Goal: Information Seeking & Learning: Learn about a topic

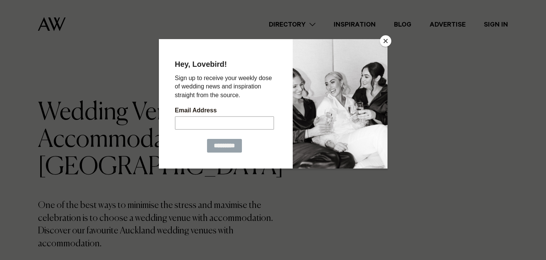
click at [383, 43] on button "Close" at bounding box center [385, 40] width 11 height 11
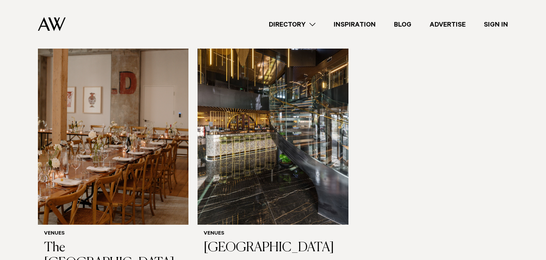
scroll to position [1620, 0]
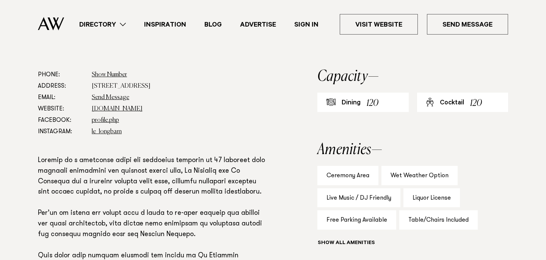
scroll to position [412, 0]
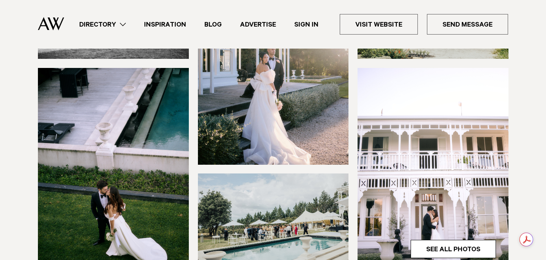
scroll to position [84, 0]
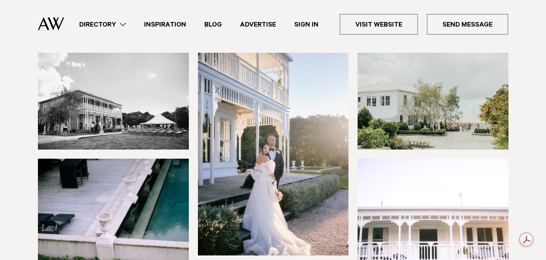
click at [120, 93] on img at bounding box center [113, 101] width 151 height 97
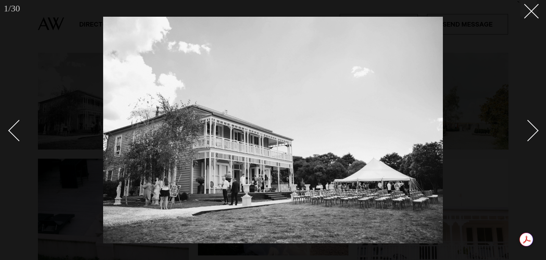
click at [528, 141] on link at bounding box center [523, 130] width 27 height 38
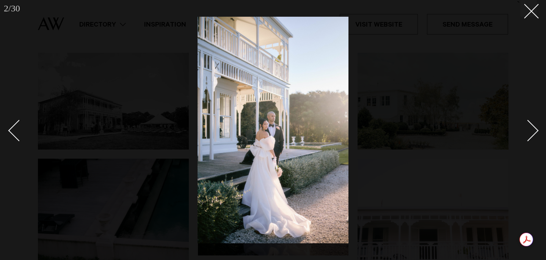
click at [528, 141] on link at bounding box center [523, 130] width 27 height 38
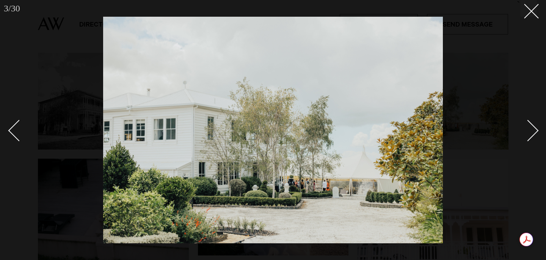
click at [531, 128] on div "Next slide" at bounding box center [528, 130] width 22 height 22
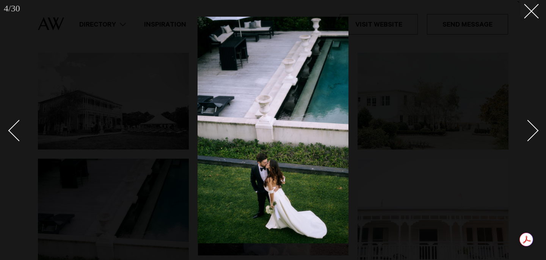
click at [531, 128] on div "Next slide" at bounding box center [528, 130] width 22 height 22
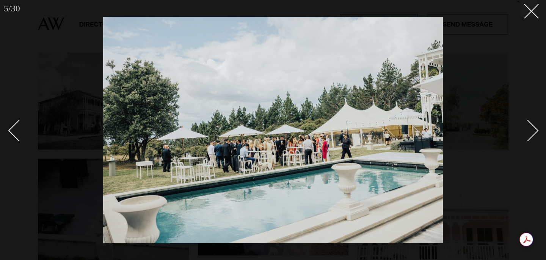
click at [531, 128] on div "Next slide" at bounding box center [528, 130] width 22 height 22
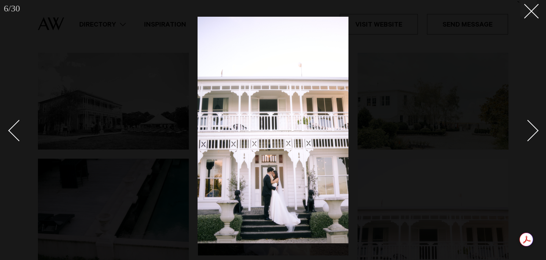
click at [531, 128] on div "Next slide" at bounding box center [528, 130] width 22 height 22
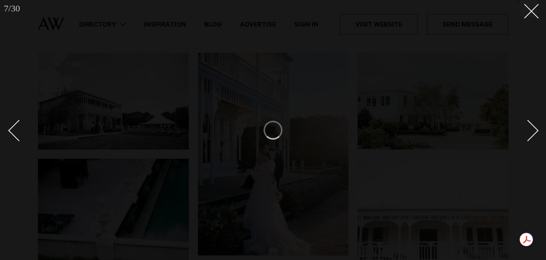
click at [531, 128] on div "Next slide" at bounding box center [528, 130] width 22 height 22
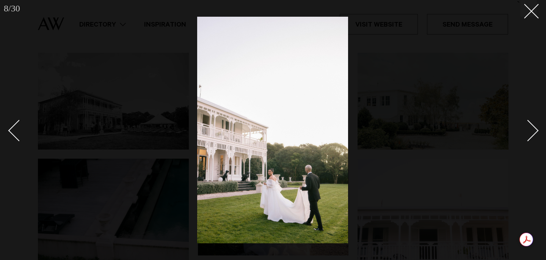
click at [531, 128] on div "Next slide" at bounding box center [528, 130] width 22 height 22
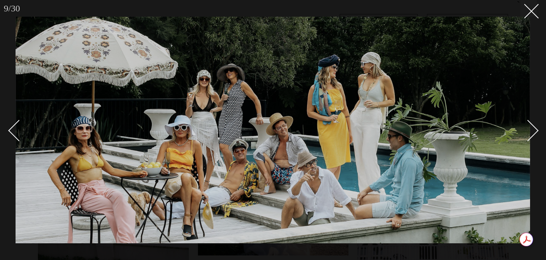
click at [531, 128] on div "Next slide" at bounding box center [528, 130] width 22 height 22
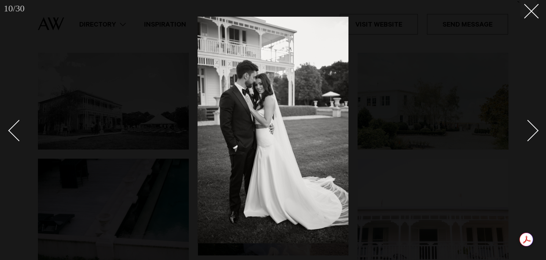
click at [531, 128] on div "Next slide" at bounding box center [528, 130] width 22 height 22
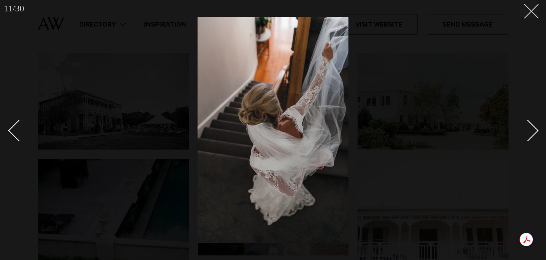
click at [535, 13] on button at bounding box center [528, 8] width 17 height 17
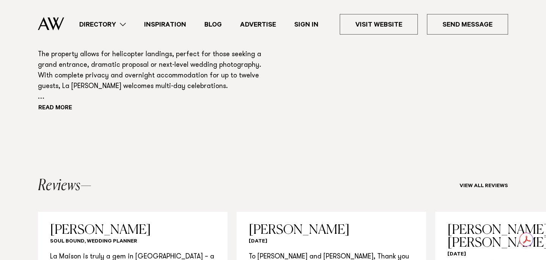
scroll to position [670, 0]
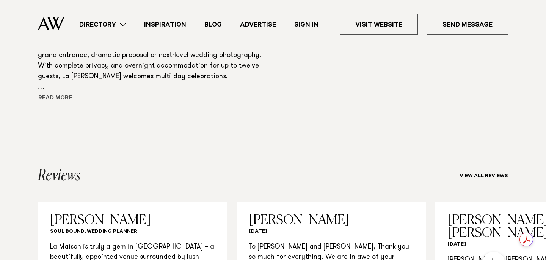
click at [58, 100] on button "Read more" at bounding box center [72, 98] width 68 height 11
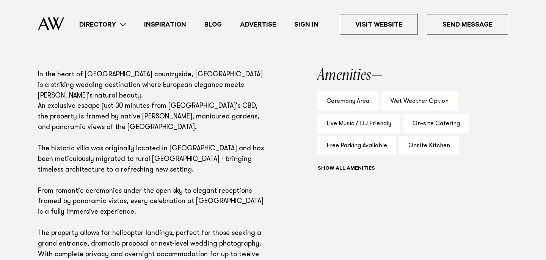
scroll to position [482, 0]
click at [334, 168] on button "Show all" at bounding box center [360, 168] width 86 height 8
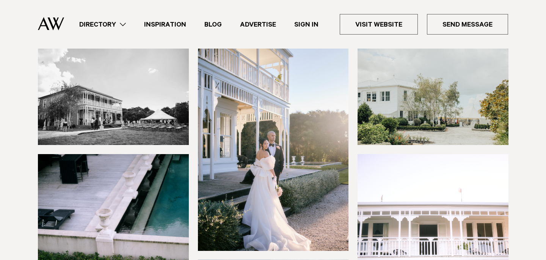
scroll to position [0, 0]
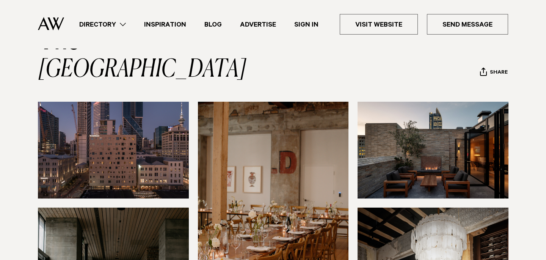
scroll to position [60, 0]
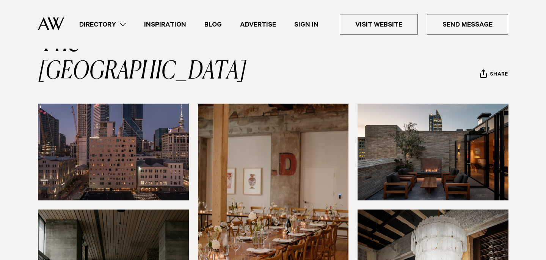
click at [128, 124] on img at bounding box center [113, 151] width 151 height 97
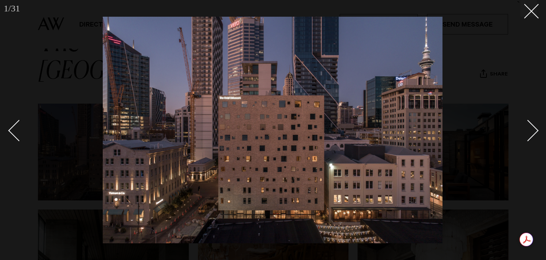
click at [534, 132] on div "Next slide" at bounding box center [528, 130] width 22 height 22
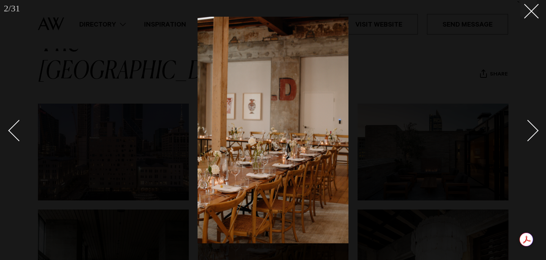
click at [534, 132] on div "Next slide" at bounding box center [528, 130] width 22 height 22
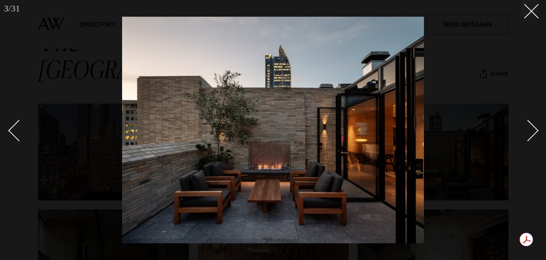
click at [534, 132] on div "Next slide" at bounding box center [528, 130] width 22 height 22
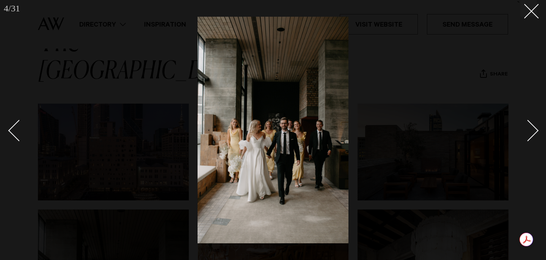
click at [534, 132] on div "Next slide" at bounding box center [528, 130] width 22 height 22
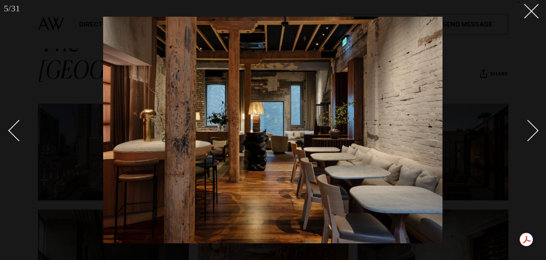
click at [534, 132] on div "Next slide" at bounding box center [528, 130] width 22 height 22
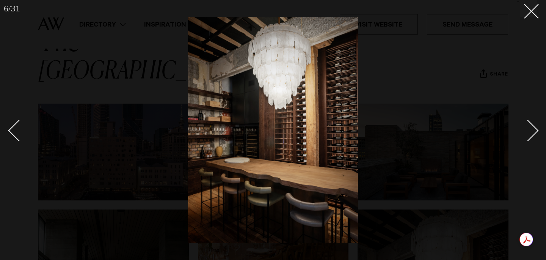
click at [534, 132] on div "Next slide" at bounding box center [528, 130] width 22 height 22
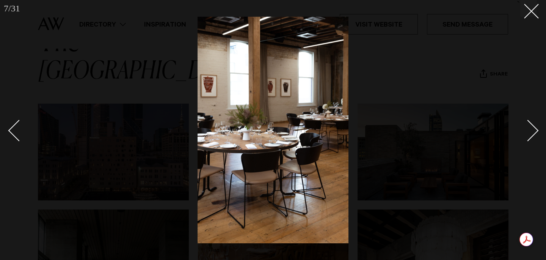
click at [534, 132] on div "Next slide" at bounding box center [528, 130] width 22 height 22
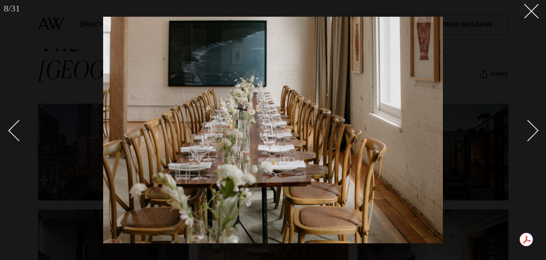
click at [534, 132] on div "Next slide" at bounding box center [528, 130] width 22 height 22
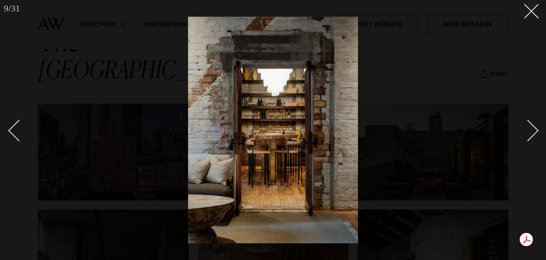
click at [534, 132] on div "Next slide" at bounding box center [528, 130] width 22 height 22
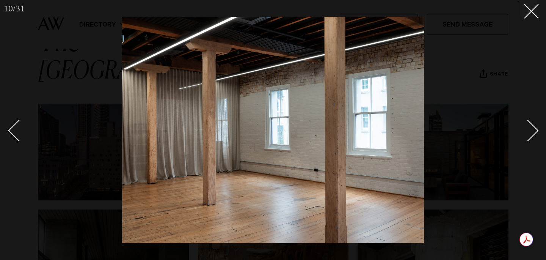
click at [533, 133] on div "Next slide" at bounding box center [528, 130] width 22 height 22
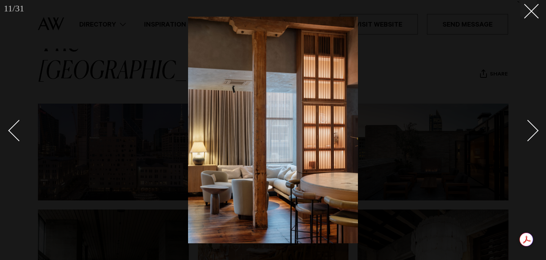
click at [533, 133] on div "Next slide" at bounding box center [528, 130] width 22 height 22
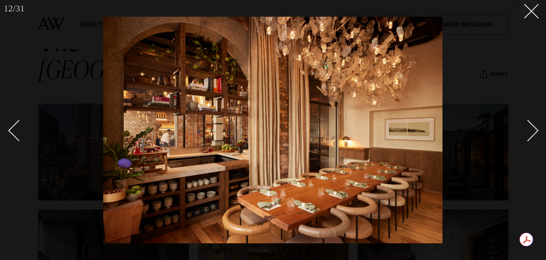
click at [527, 140] on div "Next slide" at bounding box center [528, 130] width 22 height 22
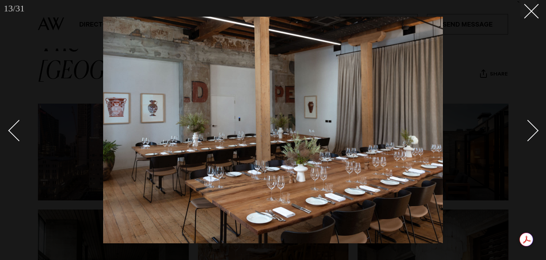
click at [527, 140] on div "Next slide" at bounding box center [528, 130] width 22 height 22
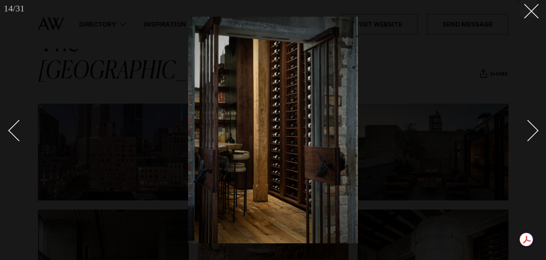
click at [527, 140] on div "Next slide" at bounding box center [528, 130] width 22 height 22
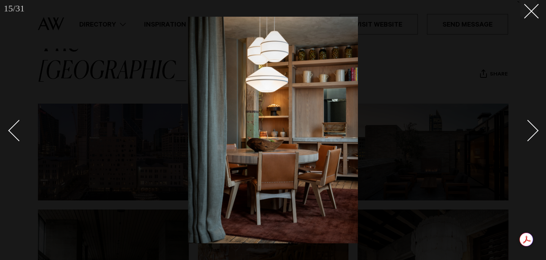
click at [527, 140] on div "Next slide" at bounding box center [528, 130] width 22 height 22
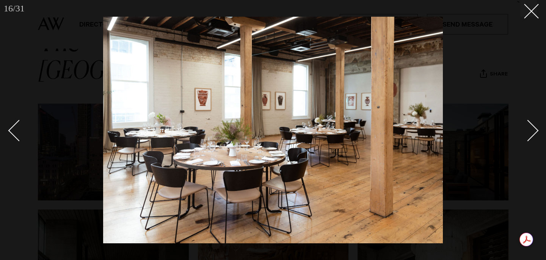
click at [527, 140] on div "Next slide" at bounding box center [528, 130] width 22 height 22
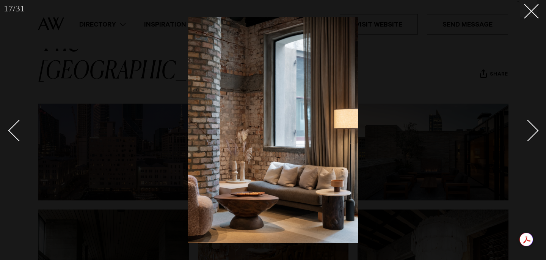
click at [527, 140] on div "Next slide" at bounding box center [528, 130] width 22 height 22
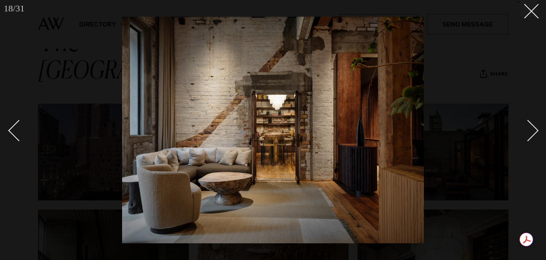
click at [527, 140] on div "Next slide" at bounding box center [528, 130] width 22 height 22
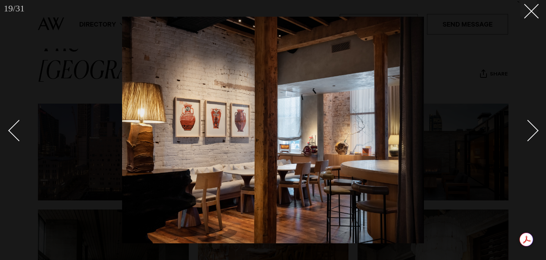
click at [527, 140] on div "Next slide" at bounding box center [528, 130] width 22 height 22
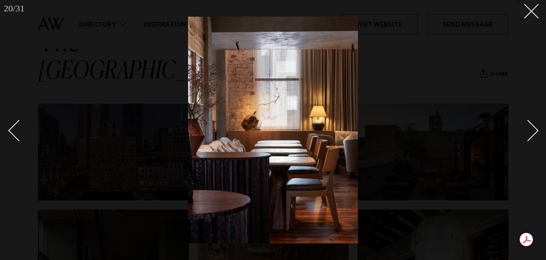
click at [527, 140] on div "Next slide" at bounding box center [528, 130] width 22 height 22
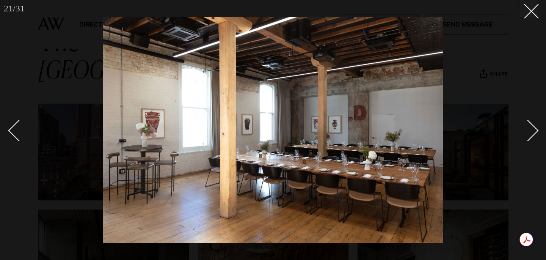
click at [531, 138] on div "Next slide" at bounding box center [528, 130] width 22 height 22
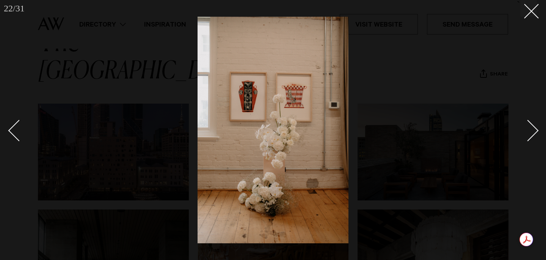
click at [531, 138] on div "Next slide" at bounding box center [528, 130] width 22 height 22
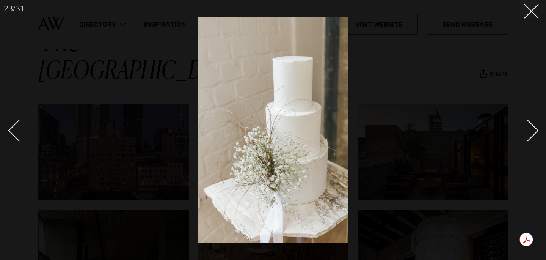
click at [532, 133] on div "Next slide" at bounding box center [528, 130] width 22 height 22
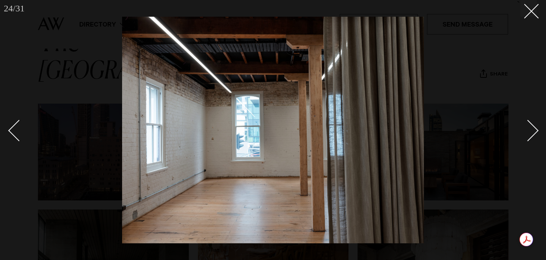
click at [532, 133] on div "Next slide" at bounding box center [528, 130] width 22 height 22
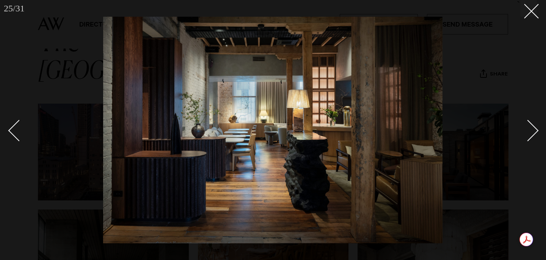
click at [532, 133] on div "Next slide" at bounding box center [528, 130] width 22 height 22
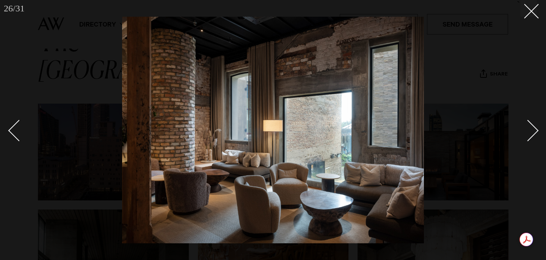
click at [532, 133] on div "Next slide" at bounding box center [528, 130] width 22 height 22
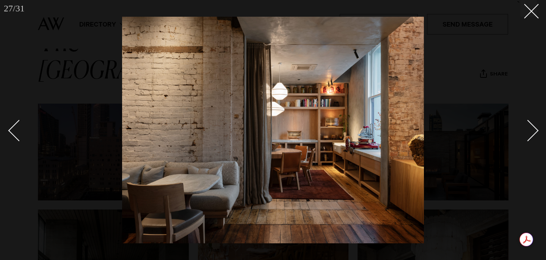
click at [532, 133] on div "Next slide" at bounding box center [528, 130] width 22 height 22
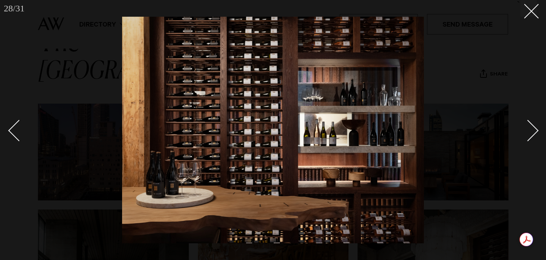
click at [532, 133] on div "Next slide" at bounding box center [528, 130] width 22 height 22
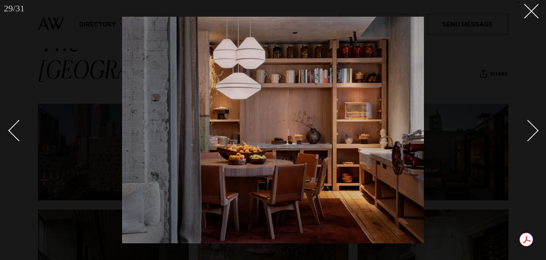
click at [532, 133] on div "Next slide" at bounding box center [528, 130] width 22 height 22
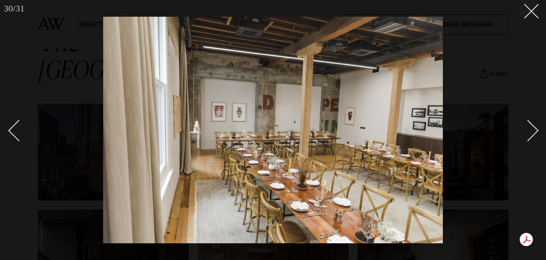
click at [531, 129] on div "Next slide" at bounding box center [528, 130] width 22 height 22
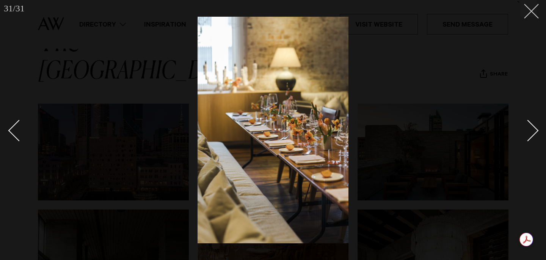
click at [530, 16] on button at bounding box center [528, 8] width 17 height 17
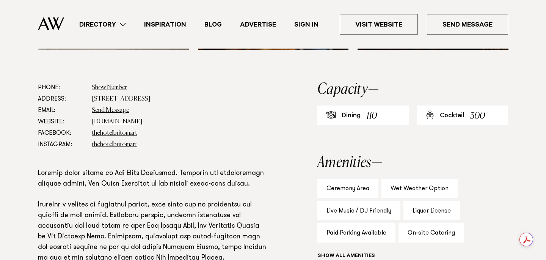
scroll to position [422, 0]
click at [334, 252] on button "Show all" at bounding box center [360, 256] width 86 height 8
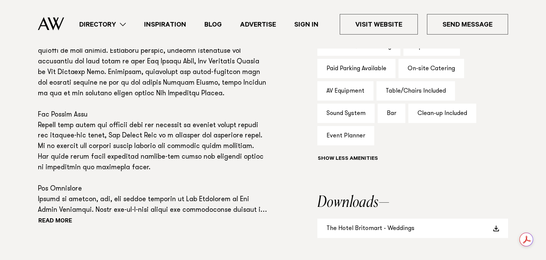
scroll to position [591, 0]
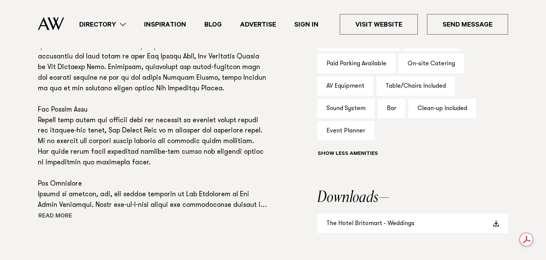
click at [61, 211] on button "Read more" at bounding box center [72, 216] width 68 height 11
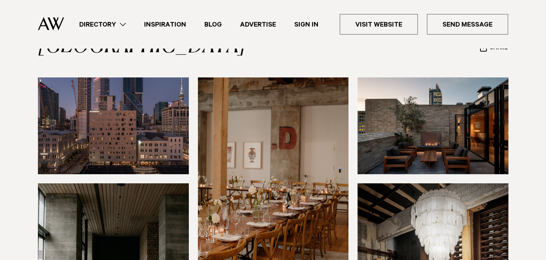
scroll to position [86, 0]
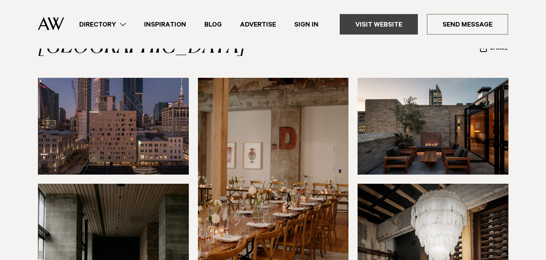
click at [368, 28] on link "Visit Website" at bounding box center [379, 24] width 78 height 20
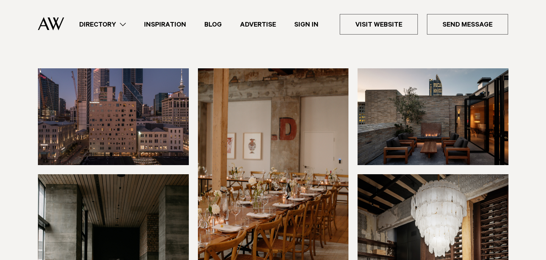
scroll to position [0, 0]
